Goal: Information Seeking & Learning: Learn about a topic

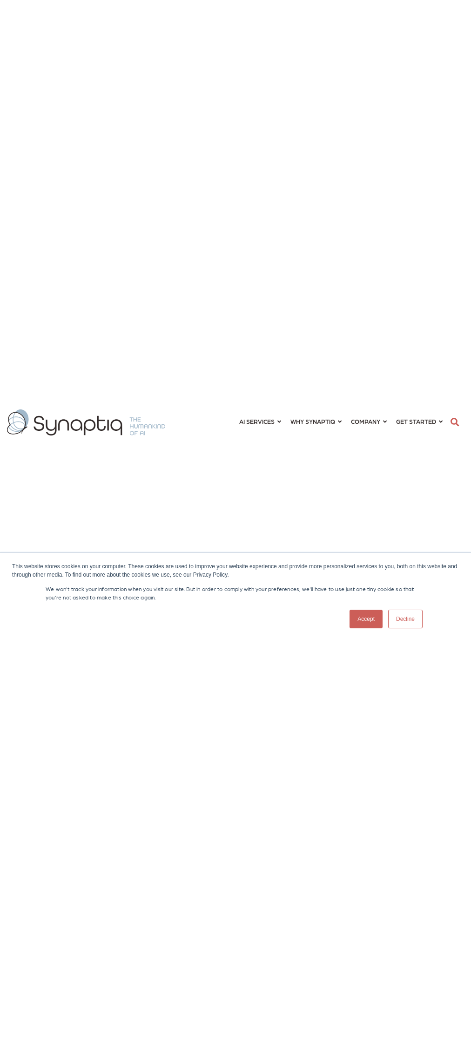
scroll to position [0, 4]
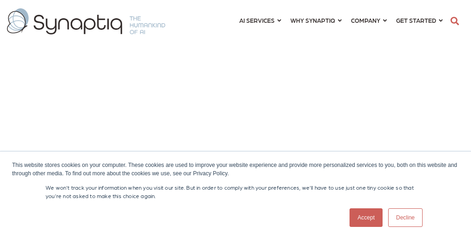
click at [236, 195] on p "We won't track your information when you visit our site. But in order to comply…" at bounding box center [236, 192] width 380 height 17
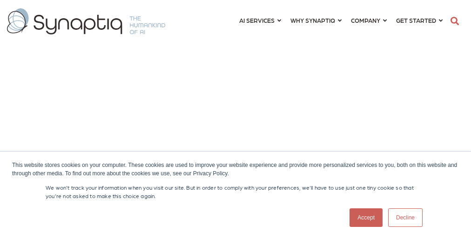
click at [236, 195] on p "We won't track your information when you visit our site. But in order to comply…" at bounding box center [236, 192] width 380 height 17
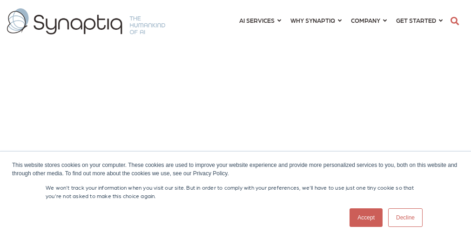
click at [236, 195] on p "We won't track your information when you visit our site. But in order to comply…" at bounding box center [236, 192] width 380 height 17
